Goal: Task Accomplishment & Management: Use online tool/utility

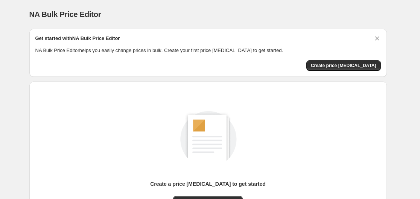
scroll to position [83, 0]
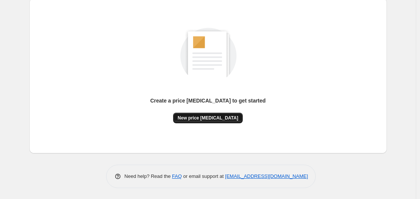
click at [222, 119] on span "New price [MEDICAL_DATA]" at bounding box center [208, 118] width 61 height 6
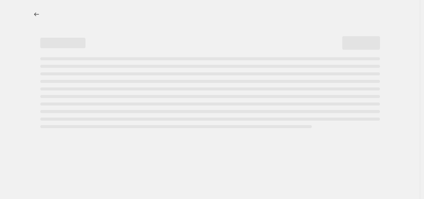
select select "percentage"
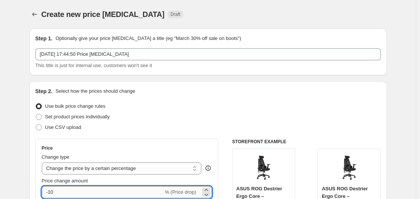
click at [135, 187] on input "-10" at bounding box center [103, 192] width 122 height 12
type input "-1"
type input "-35"
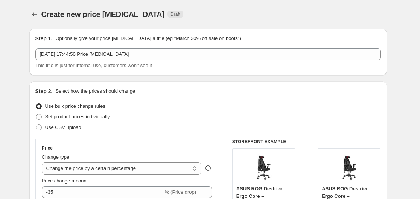
click at [222, 114] on div "Set product prices individually" at bounding box center [208, 116] width 346 height 11
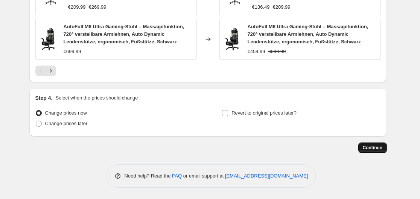
click at [370, 150] on span "Continue" at bounding box center [373, 148] width 20 height 6
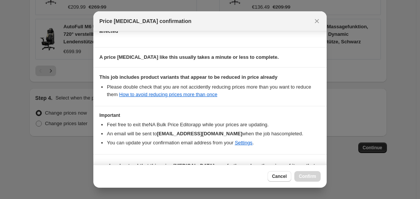
scroll to position [118, 0]
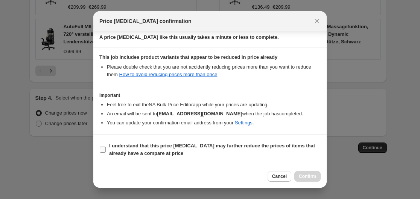
click at [140, 150] on b "I understand that this price [MEDICAL_DATA] may further reduce the prices of it…" at bounding box center [212, 149] width 206 height 13
click at [106, 150] on input "I understand that this price [MEDICAL_DATA] may further reduce the prices of it…" at bounding box center [103, 149] width 6 height 6
checkbox input "true"
click at [310, 179] on button "Confirm" at bounding box center [307, 176] width 26 height 11
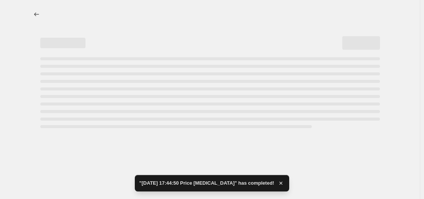
select select "percentage"
